Goal: Task Accomplishment & Management: Manage account settings

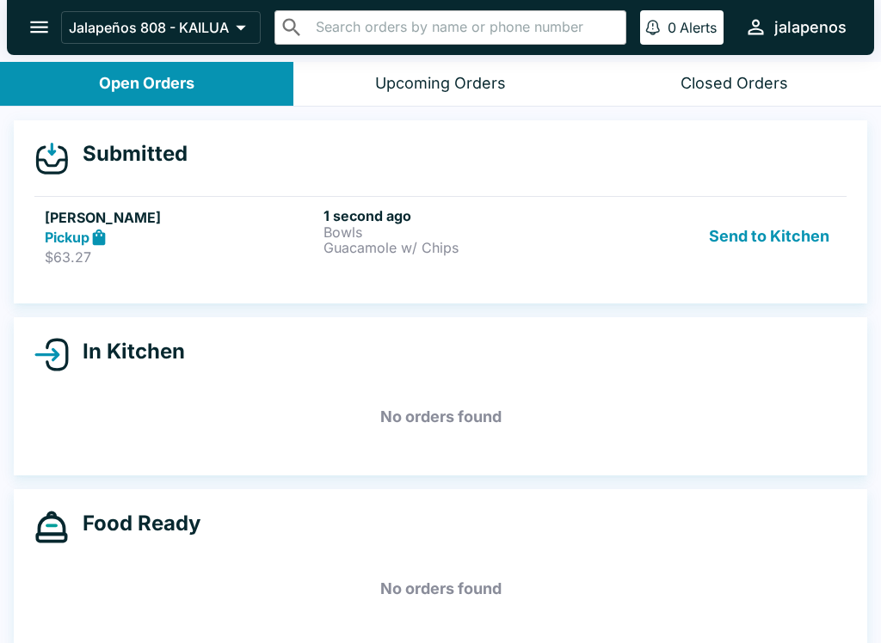
click at [220, 228] on div "Pickup" at bounding box center [181, 238] width 272 height 20
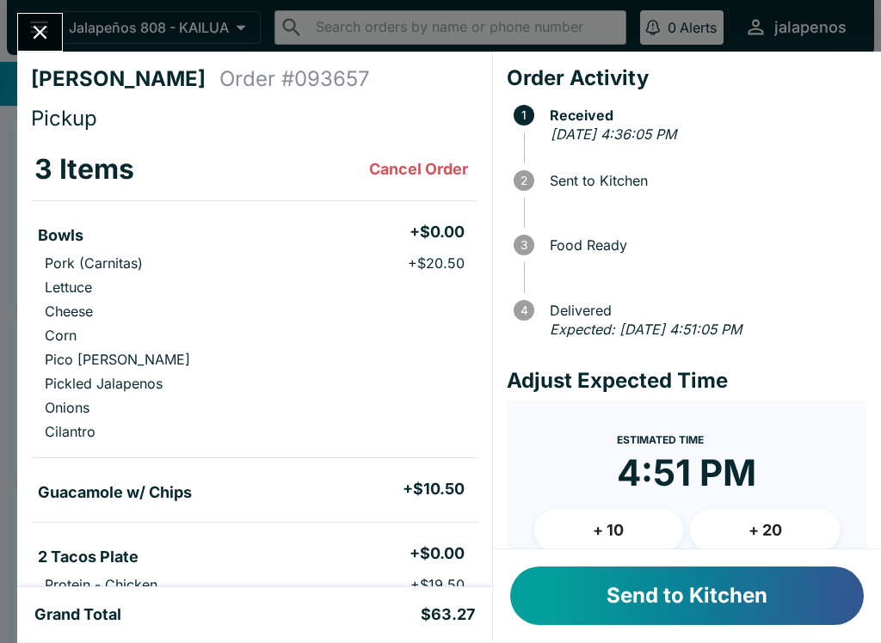
click at [659, 606] on button "Send to Kitchen" at bounding box center [686, 596] width 353 height 58
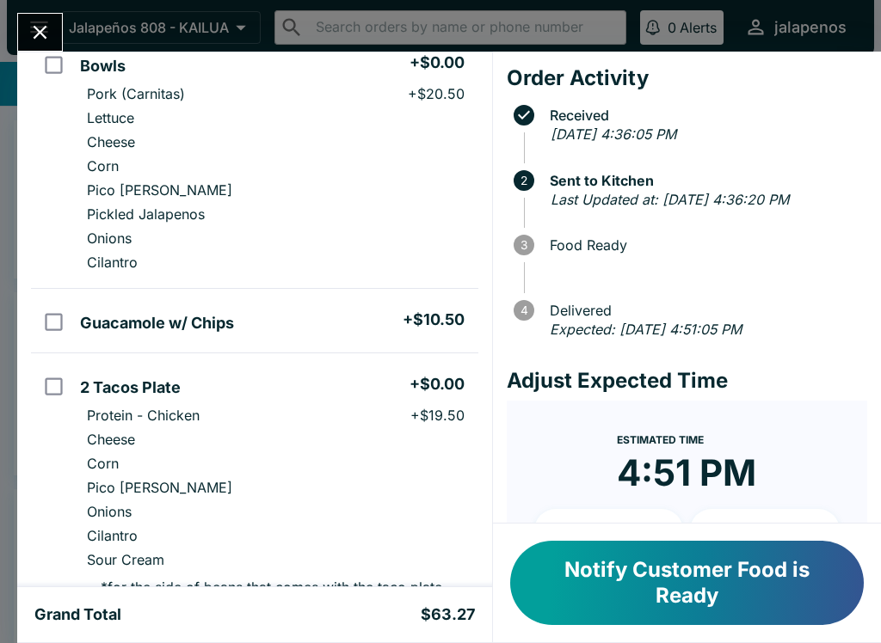
scroll to position [166, 0]
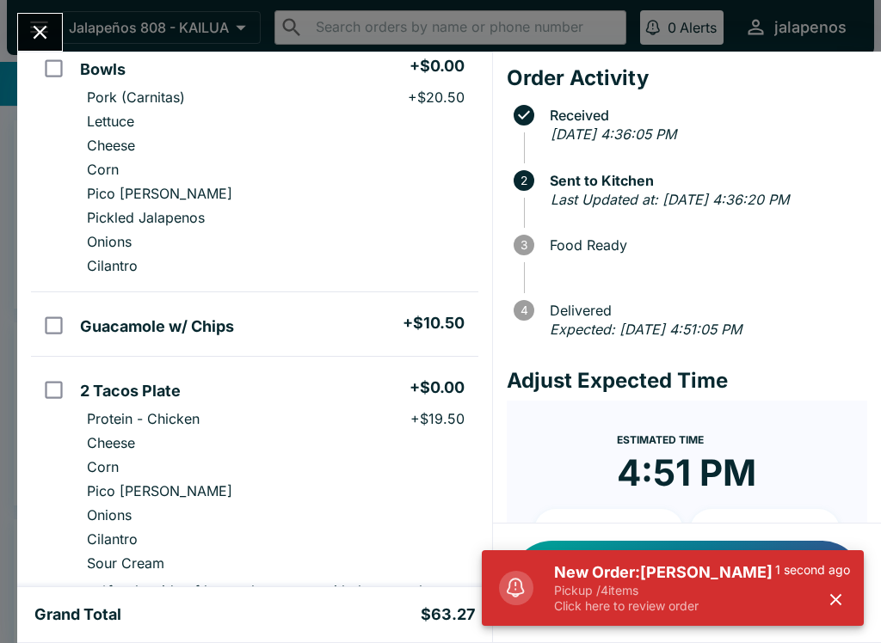
click at [723, 564] on h5 "New Order: [PERSON_NAME]" at bounding box center [664, 572] width 221 height 21
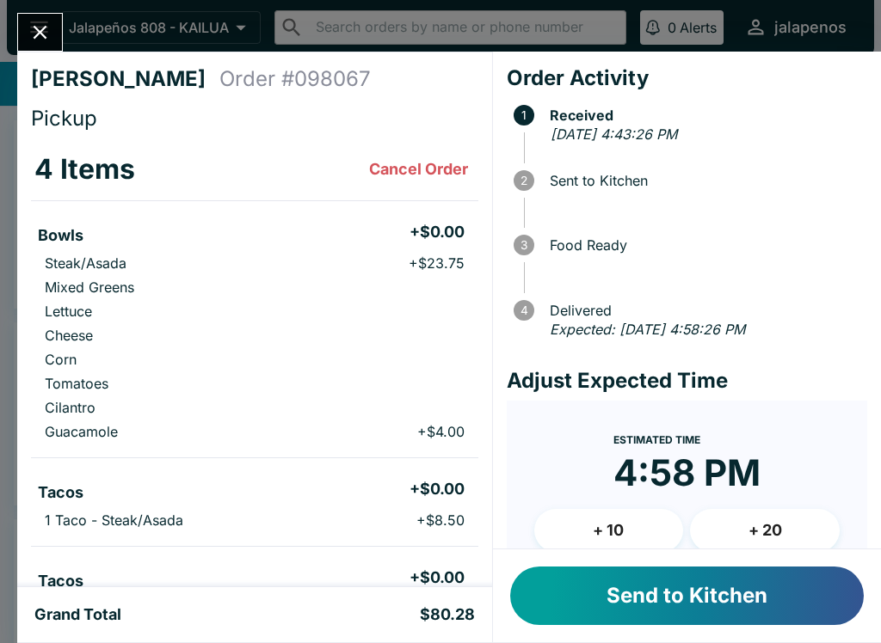
click at [695, 568] on button "Send to Kitchen" at bounding box center [686, 596] width 353 height 58
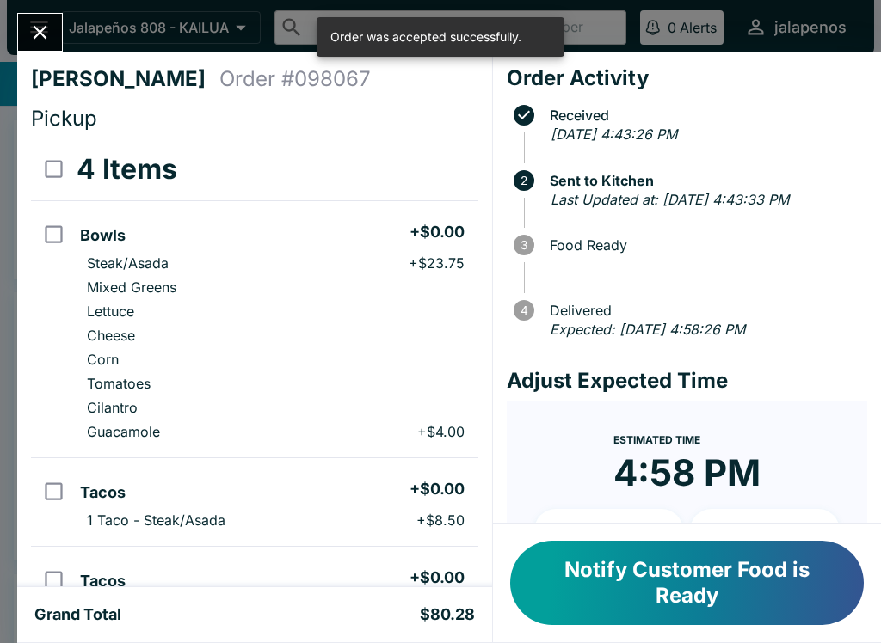
click at [52, 25] on button "Close" at bounding box center [40, 32] width 44 height 37
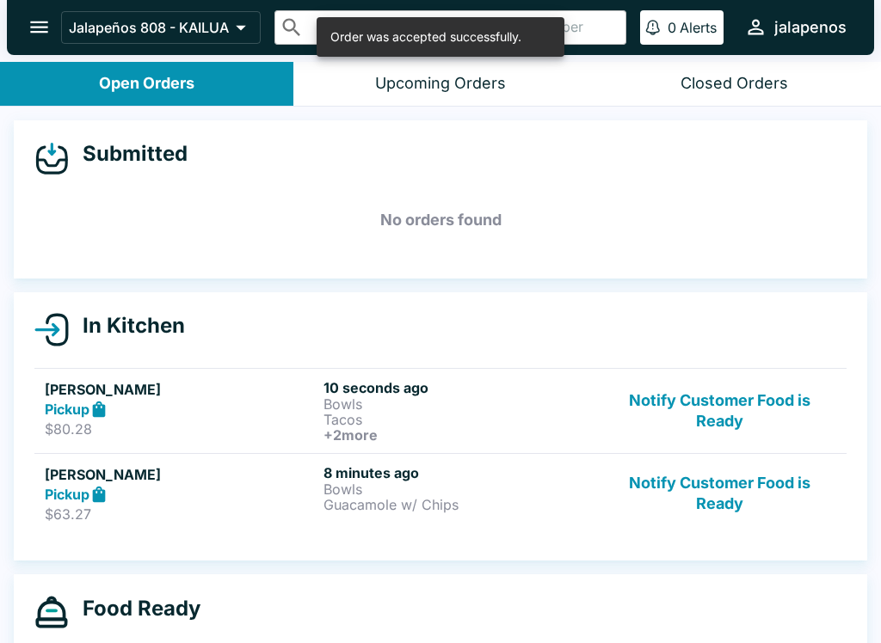
click at [260, 479] on h5 "[PERSON_NAME]" at bounding box center [181, 474] width 272 height 21
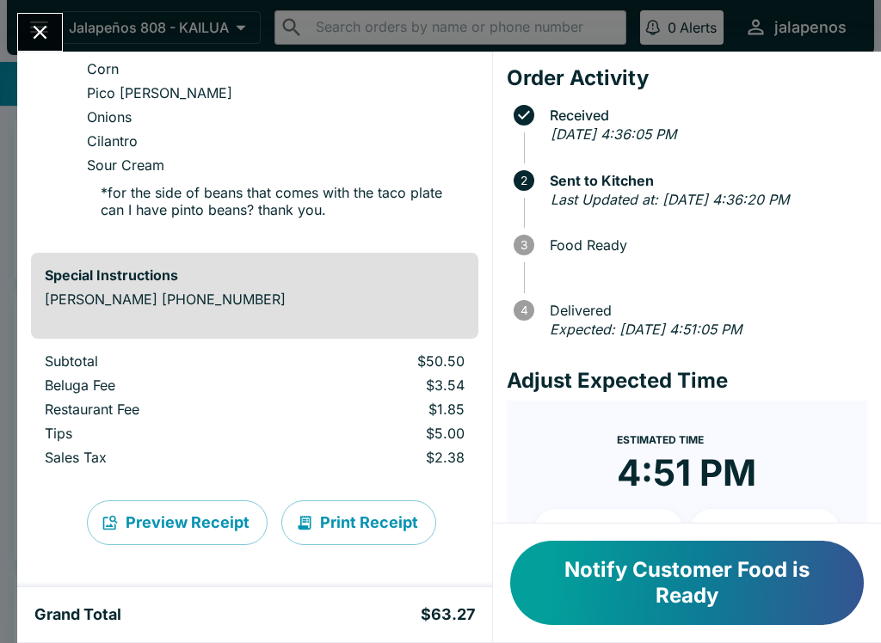
scroll to position [564, 0]
click at [656, 610] on button "Notify Customer Food is Ready" at bounding box center [686, 583] width 353 height 84
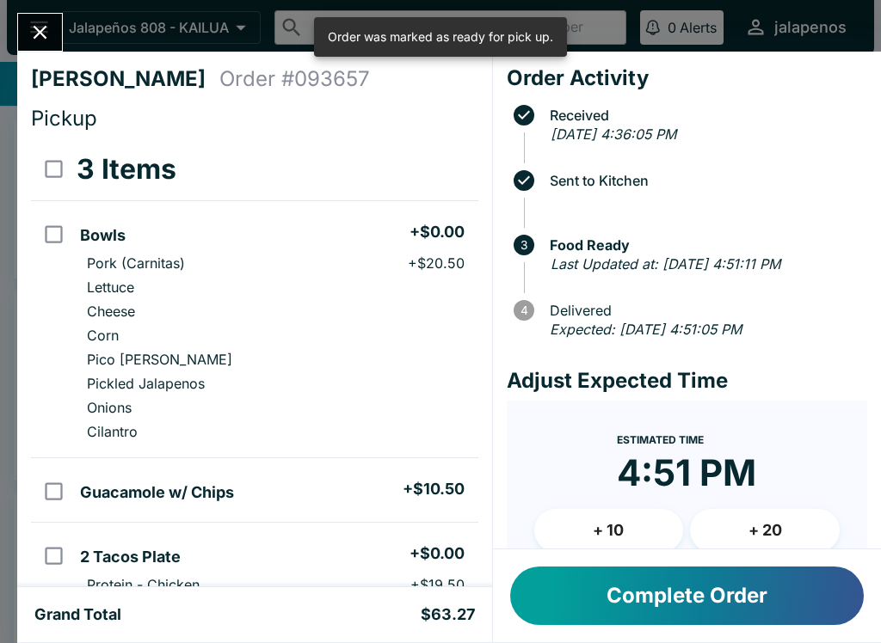
scroll to position [0, 0]
click at [668, 603] on button "Complete Order" at bounding box center [686, 596] width 353 height 58
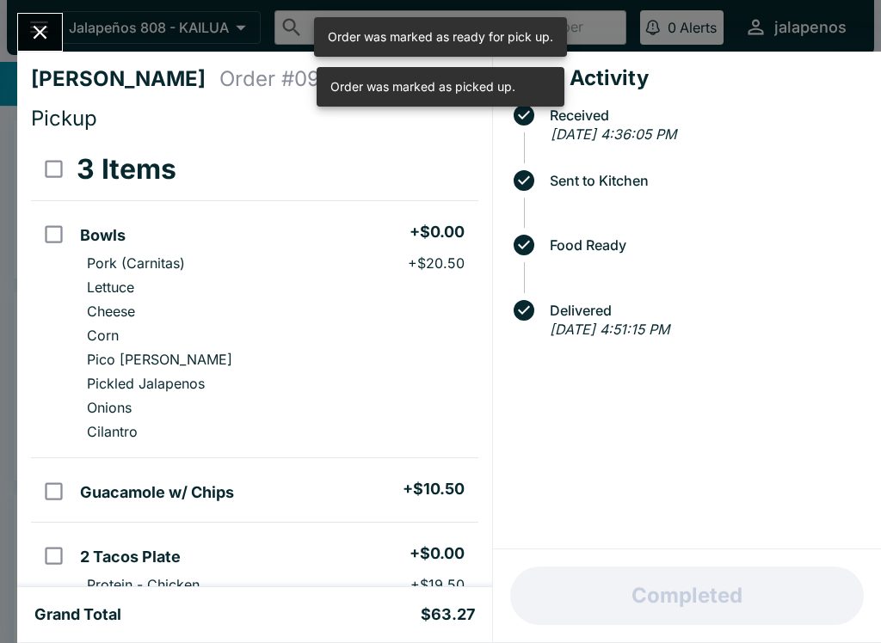
click at [44, 37] on icon "Close" at bounding box center [41, 33] width 14 height 14
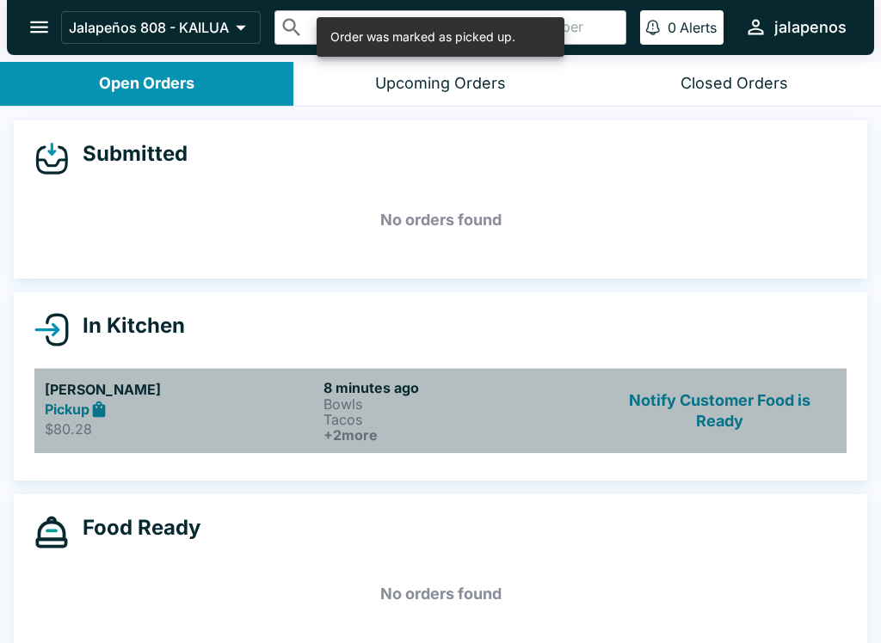
click at [168, 411] on div "Pickup" at bounding box center [181, 410] width 272 height 20
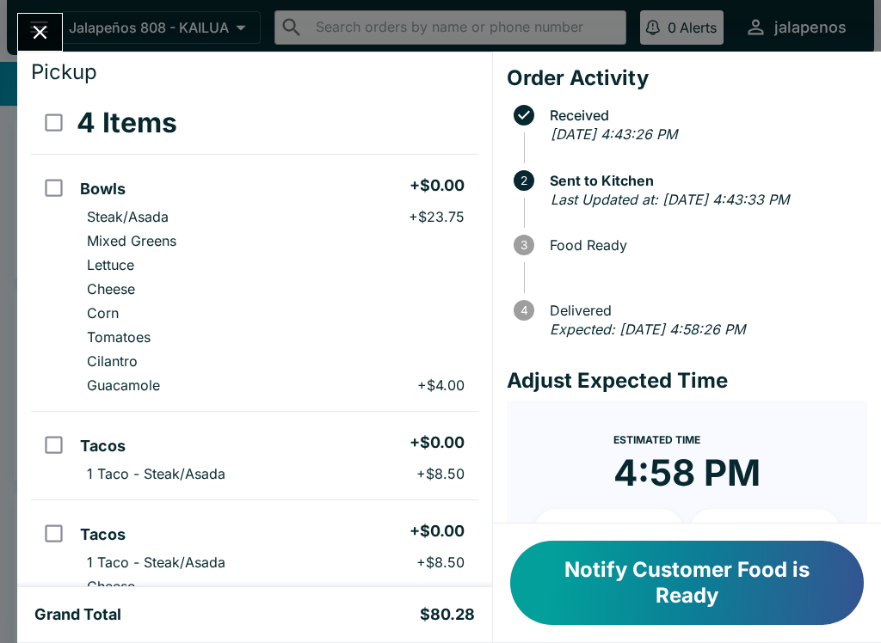
scroll to position [50, 0]
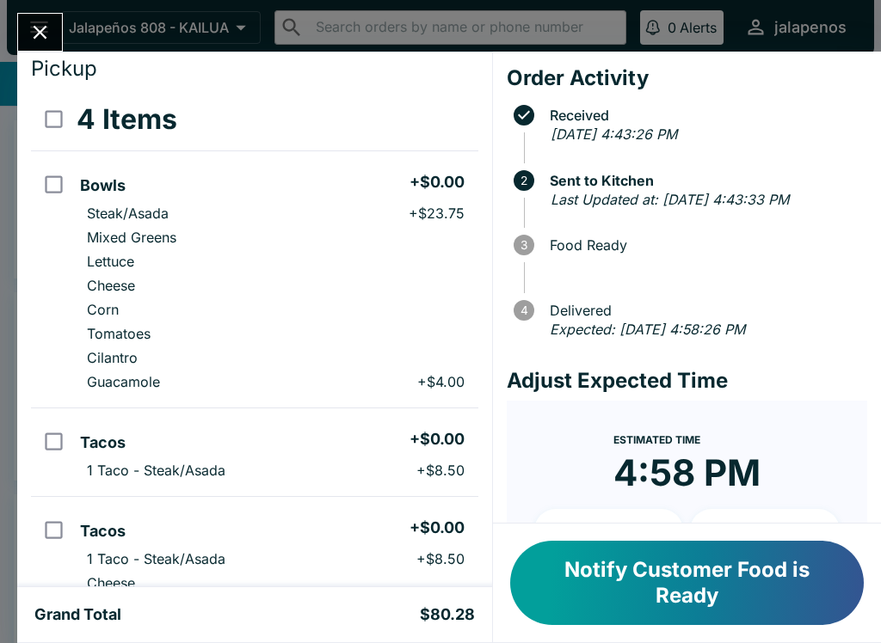
click at [40, 25] on icon "Close" at bounding box center [39, 32] width 23 height 23
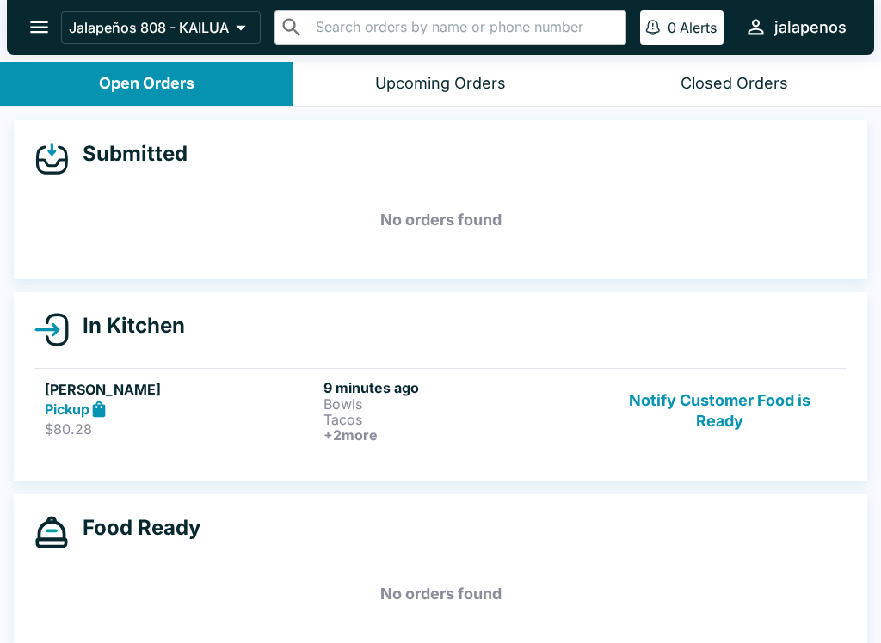
click at [173, 378] on link "[PERSON_NAME] Pickup $80.28 9 minutes ago Bowls Tacos + 2 more Notify Customer …" at bounding box center [440, 410] width 812 height 85
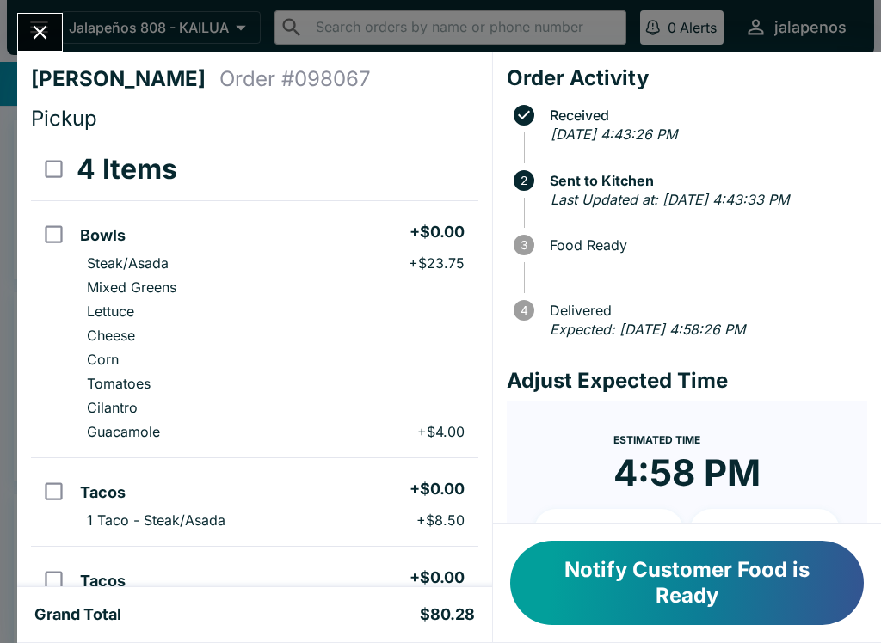
click at [704, 565] on button "Notify Customer Food is Ready" at bounding box center [686, 583] width 353 height 84
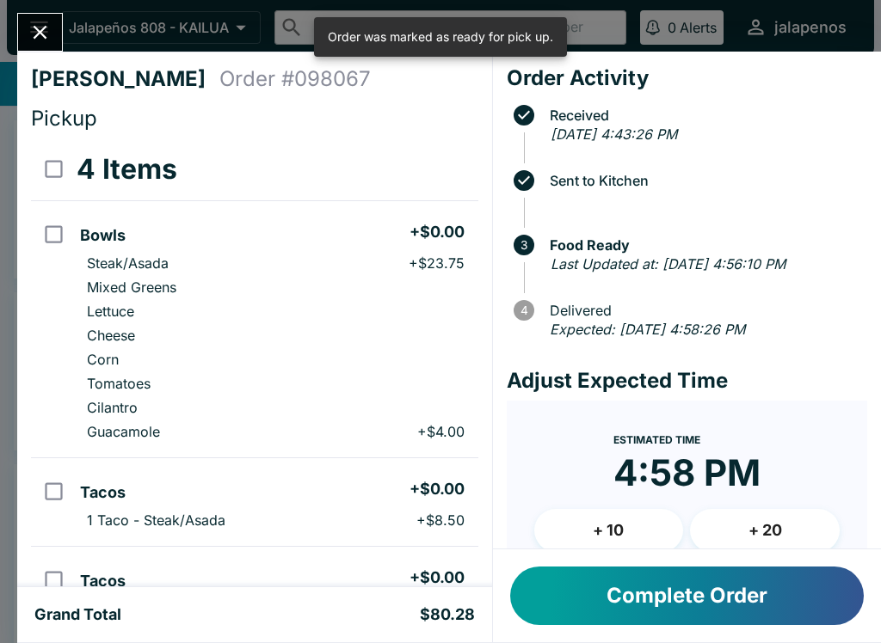
click at [734, 594] on button "Complete Order" at bounding box center [686, 596] width 353 height 58
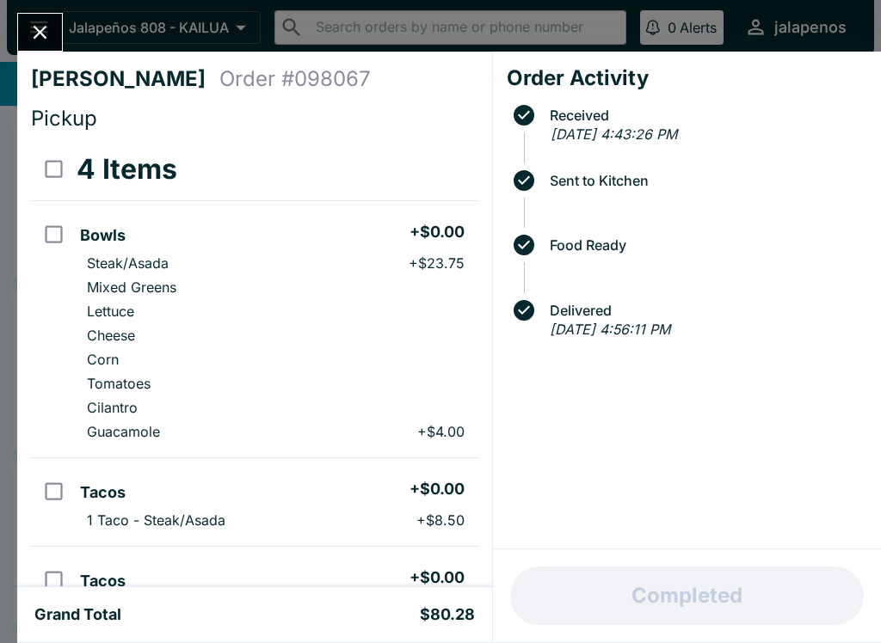
scroll to position [-2, 0]
click at [40, 30] on icon "Close" at bounding box center [39, 32] width 23 height 23
